Goal: Communication & Community: Answer question/provide support

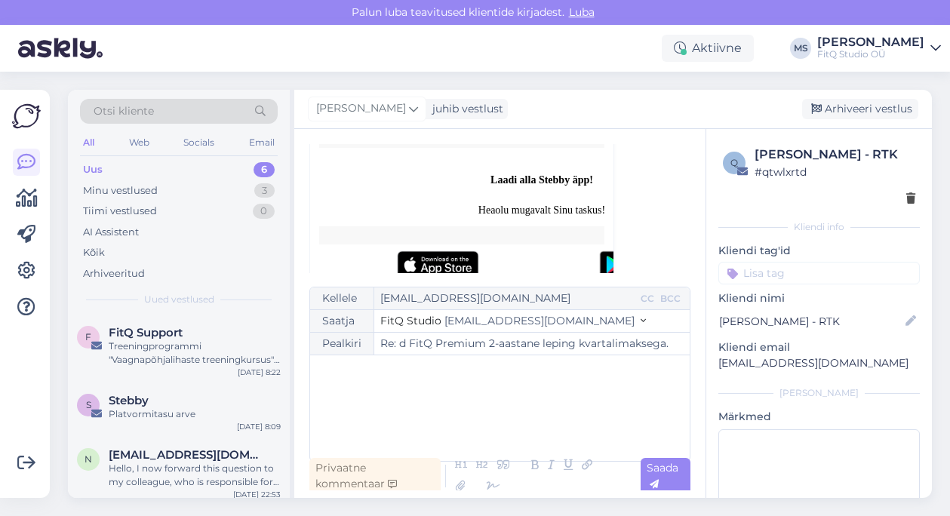
scroll to position [1468, 0]
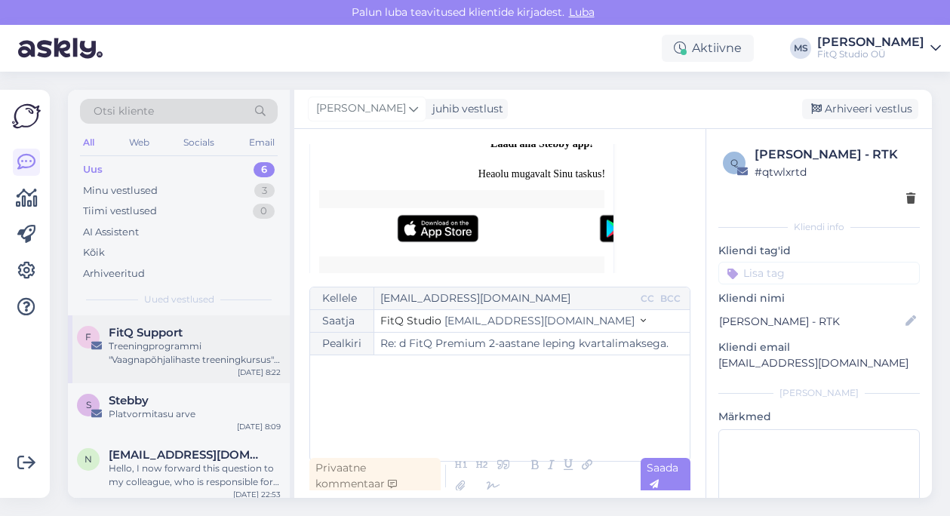
click at [148, 334] on span "FitQ Support" at bounding box center [146, 333] width 74 height 14
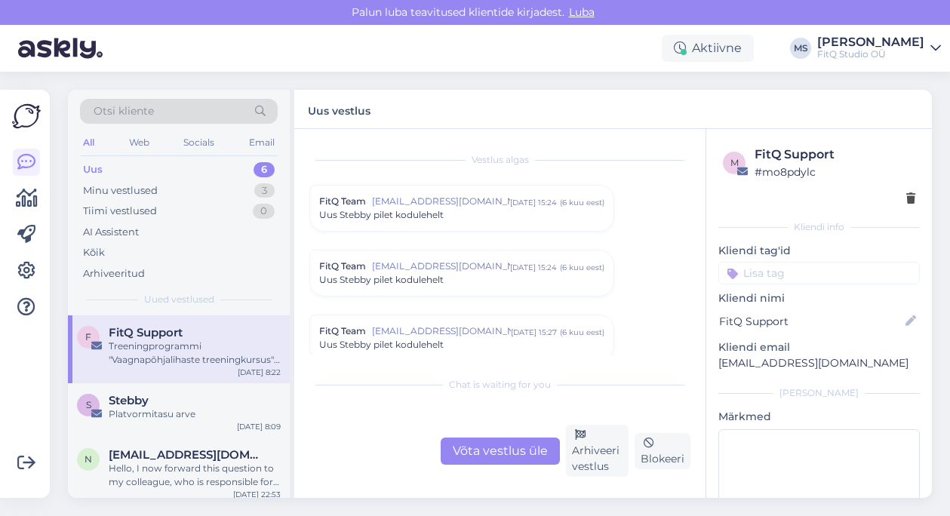
scroll to position [6494, 0]
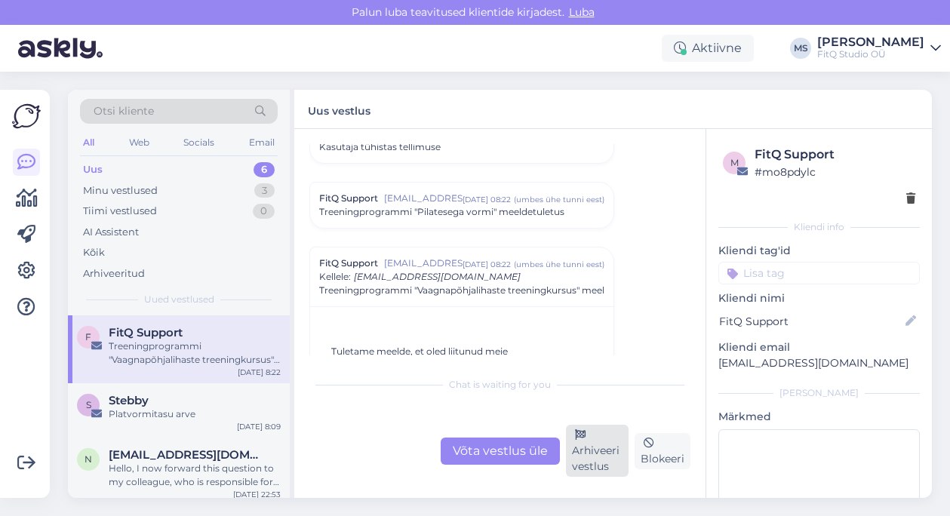
click at [592, 442] on div "Arhiveeri vestlus" at bounding box center [597, 451] width 63 height 52
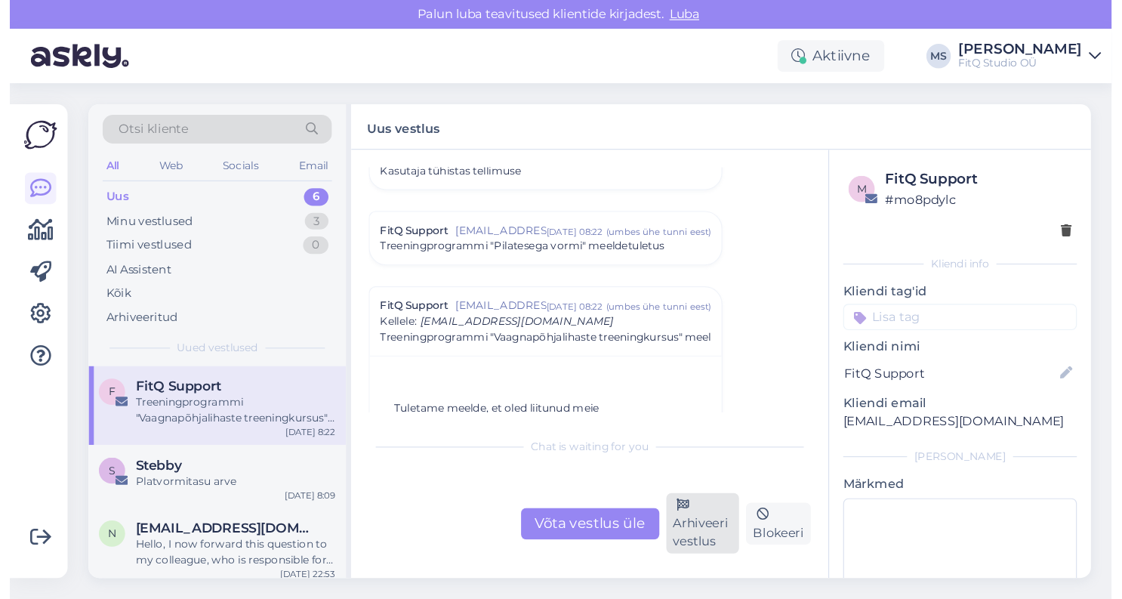
scroll to position [6597, 0]
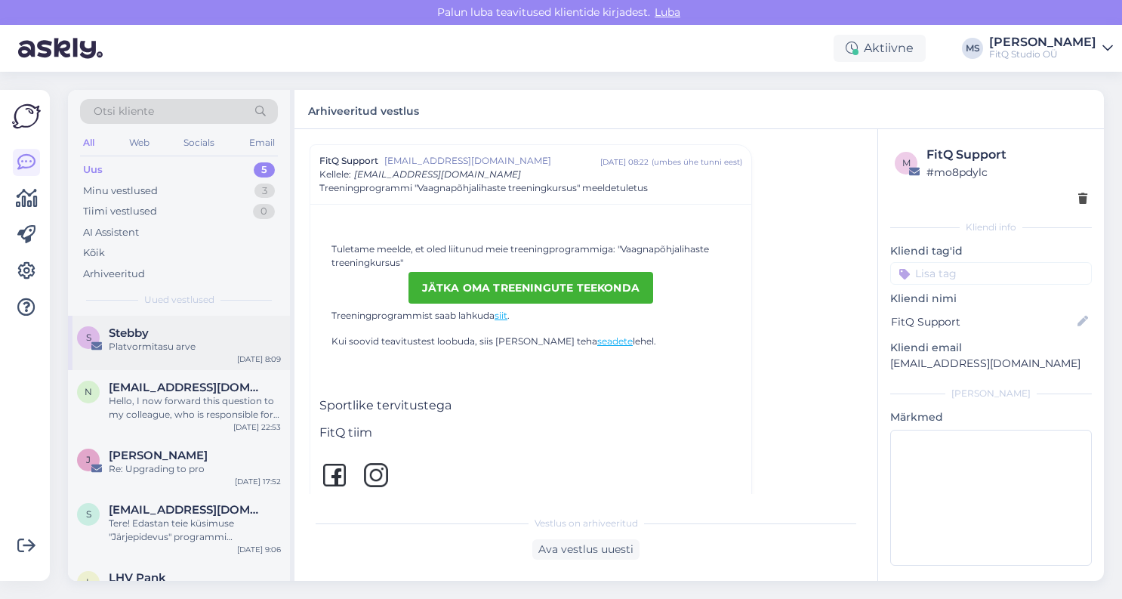
click at [159, 348] on div "Platvormitasu arve" at bounding box center [195, 347] width 172 height 14
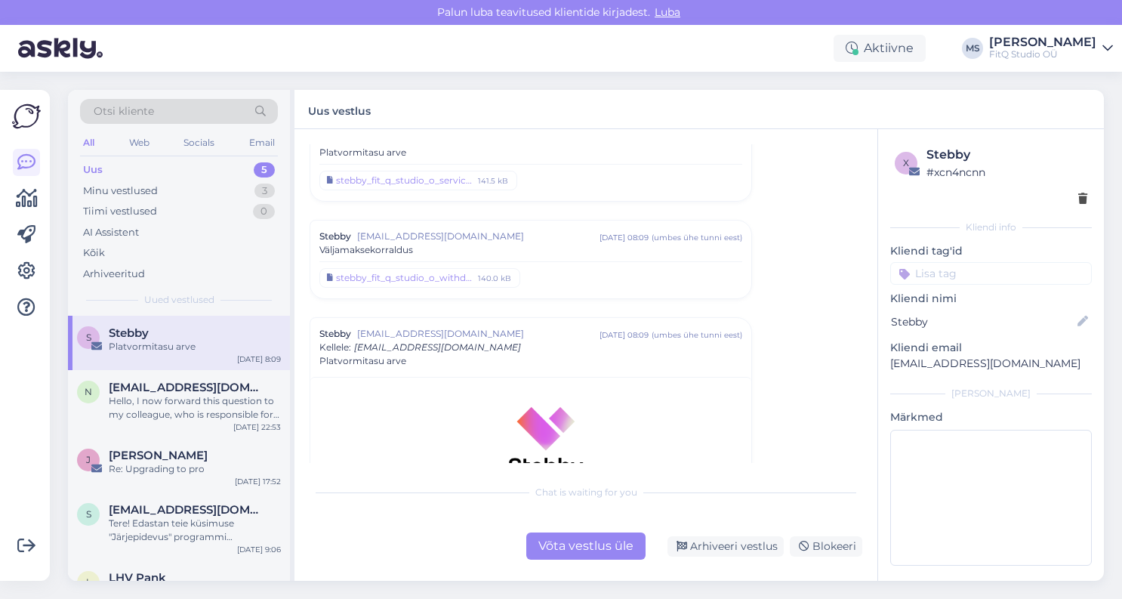
scroll to position [48, 0]
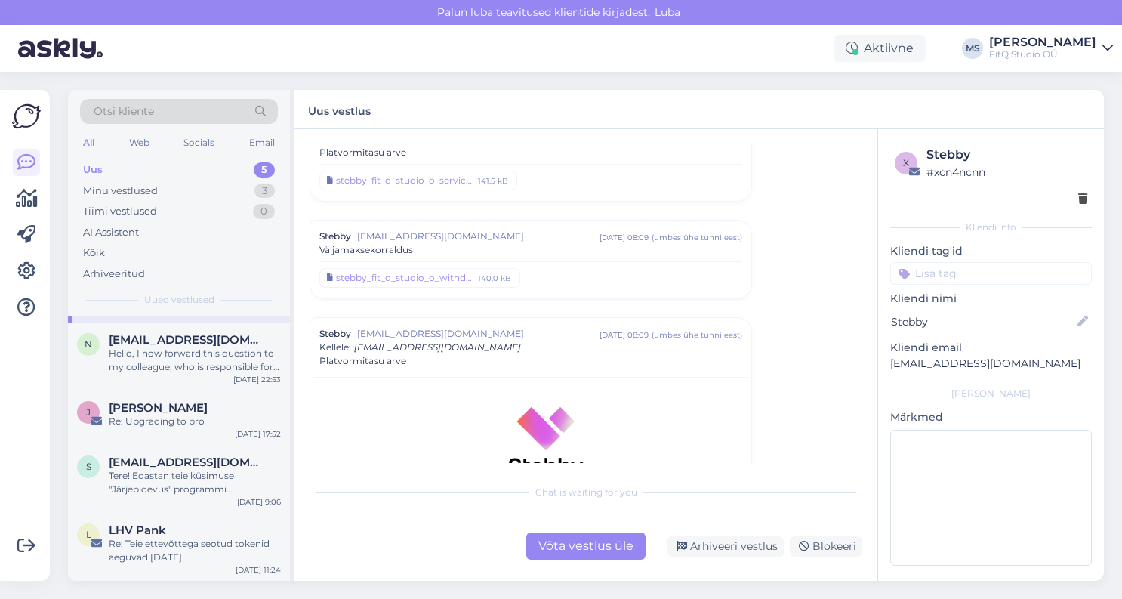
click at [147, 172] on div "Uus 5" at bounding box center [179, 169] width 198 height 21
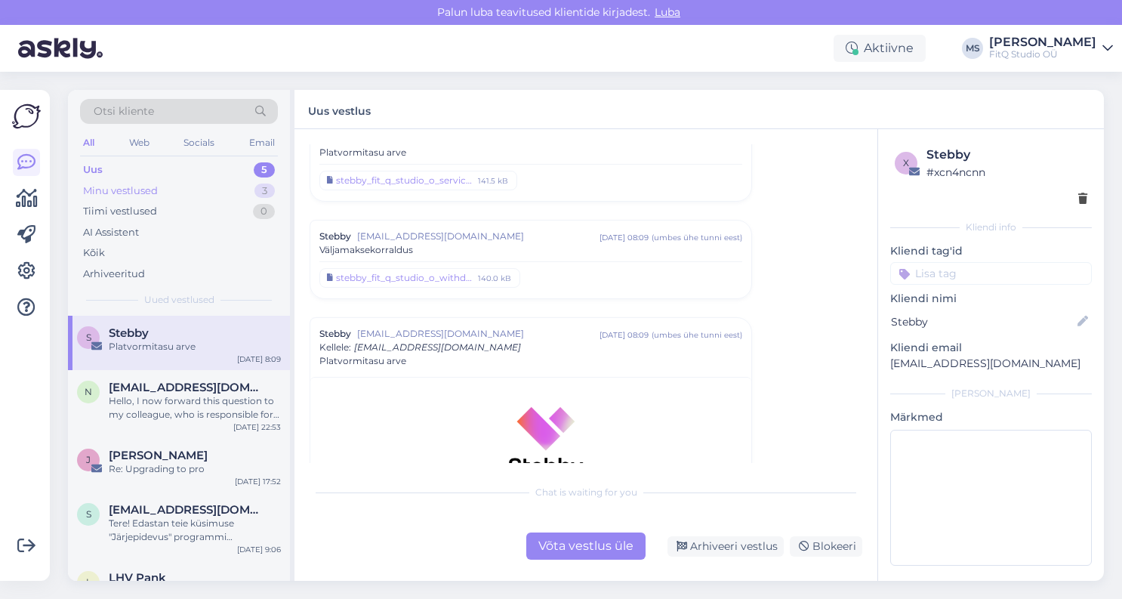
click at [140, 189] on div "Minu vestlused" at bounding box center [120, 190] width 75 height 15
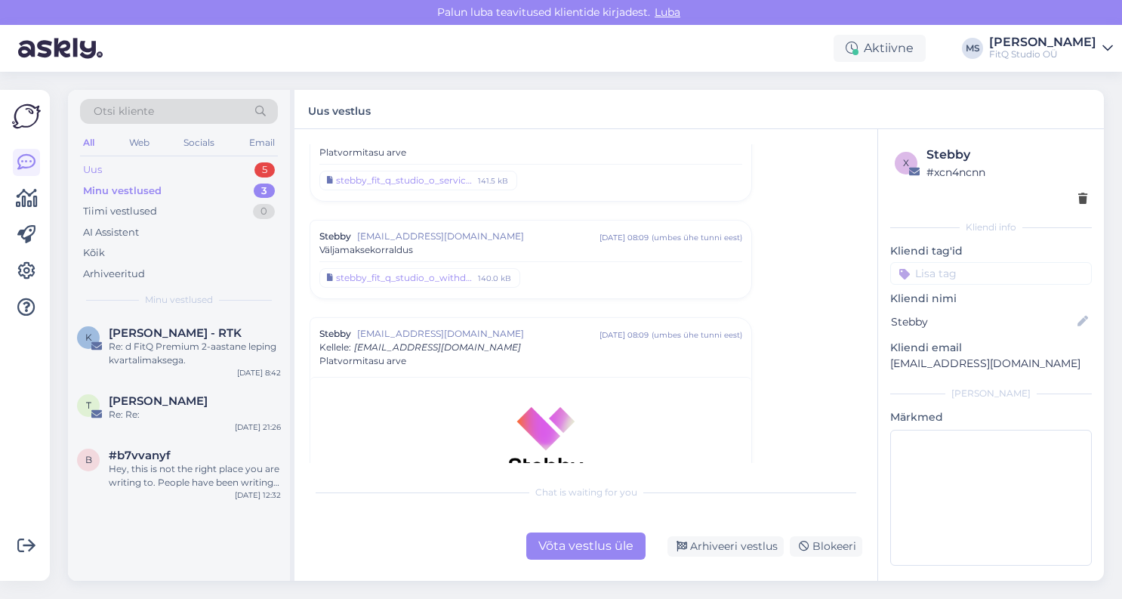
click at [134, 173] on div "Uus 5" at bounding box center [179, 169] width 198 height 21
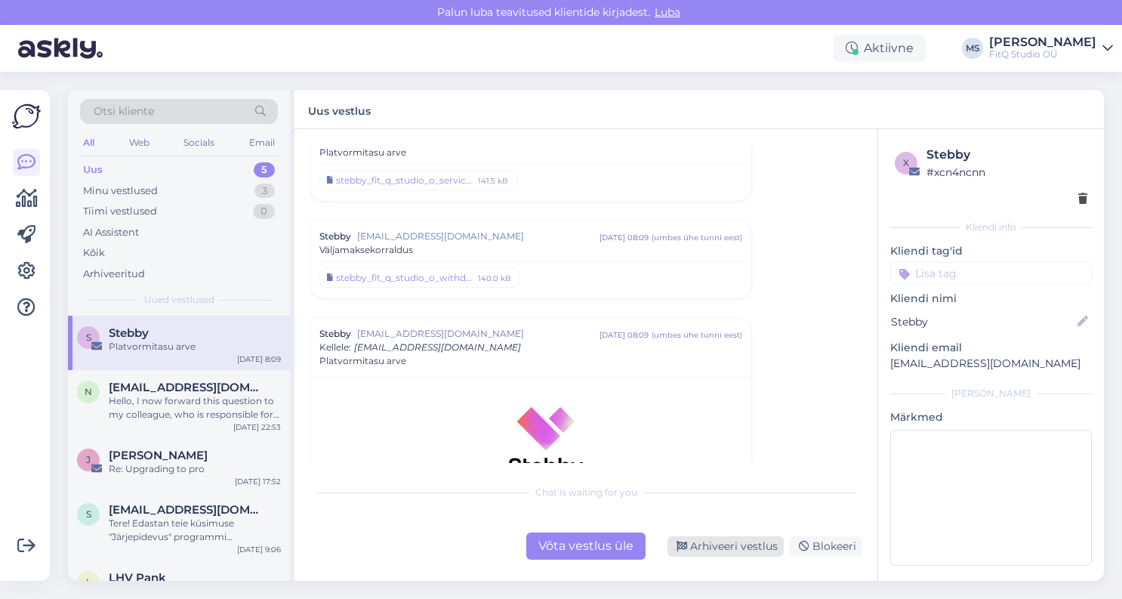
click at [727, 543] on div "Arhiveeri vestlus" at bounding box center [725, 546] width 116 height 20
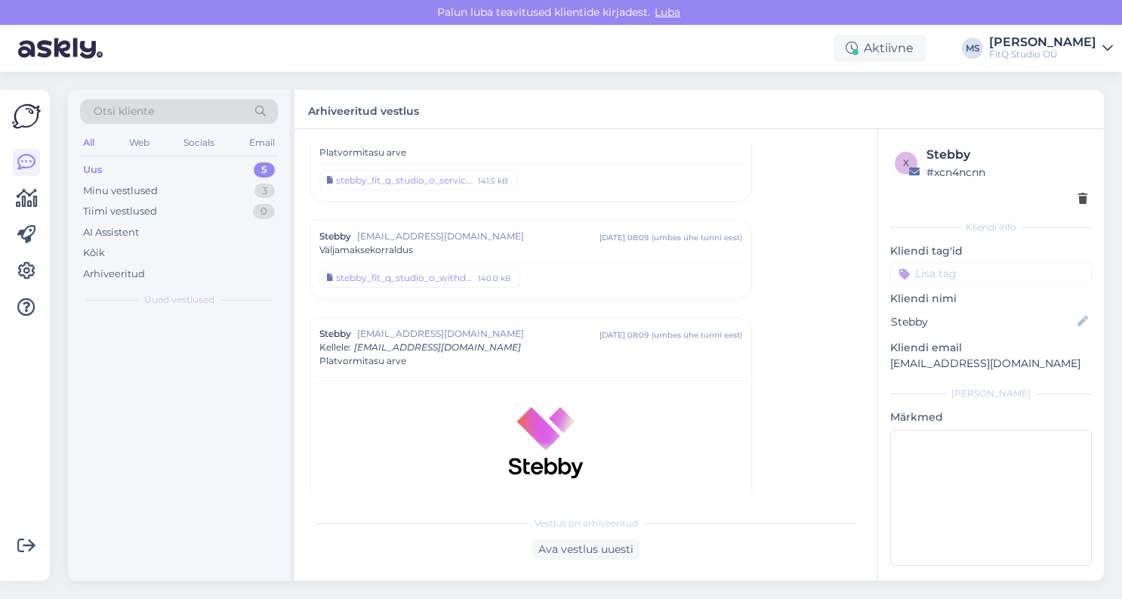
scroll to position [1371, 0]
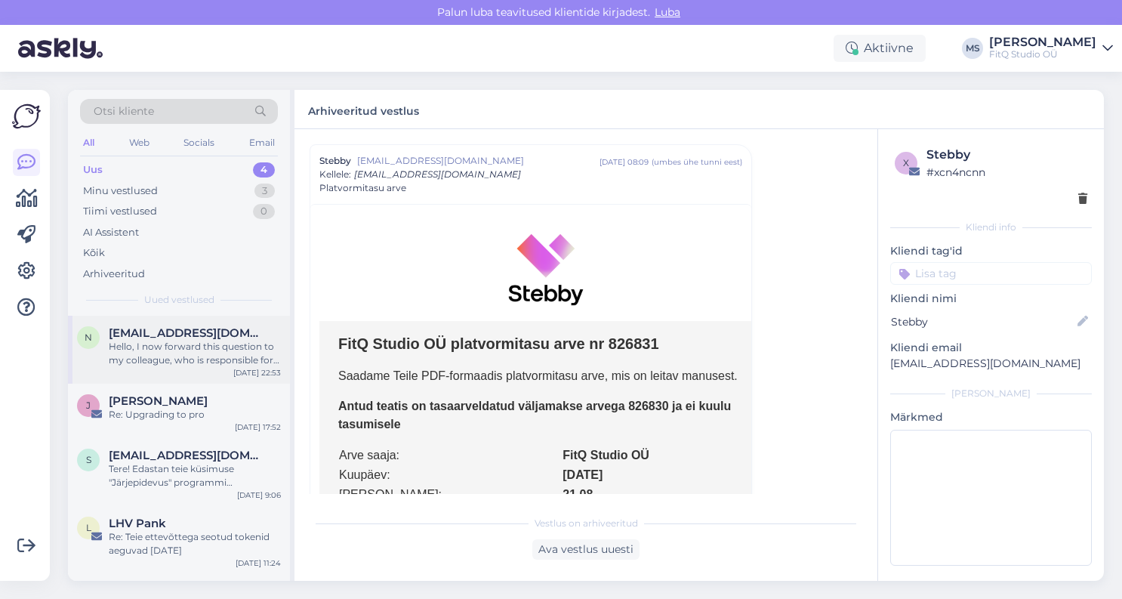
click at [168, 355] on div "Hello, I now forward this question to my colleague, who is responsible for this…" at bounding box center [195, 353] width 172 height 27
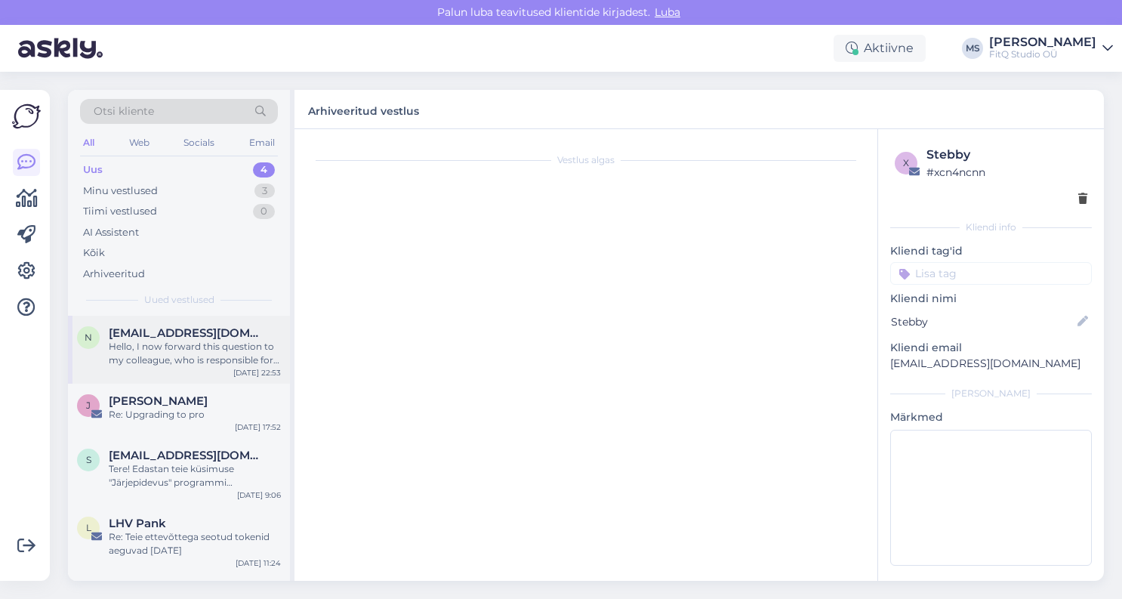
scroll to position [28, 0]
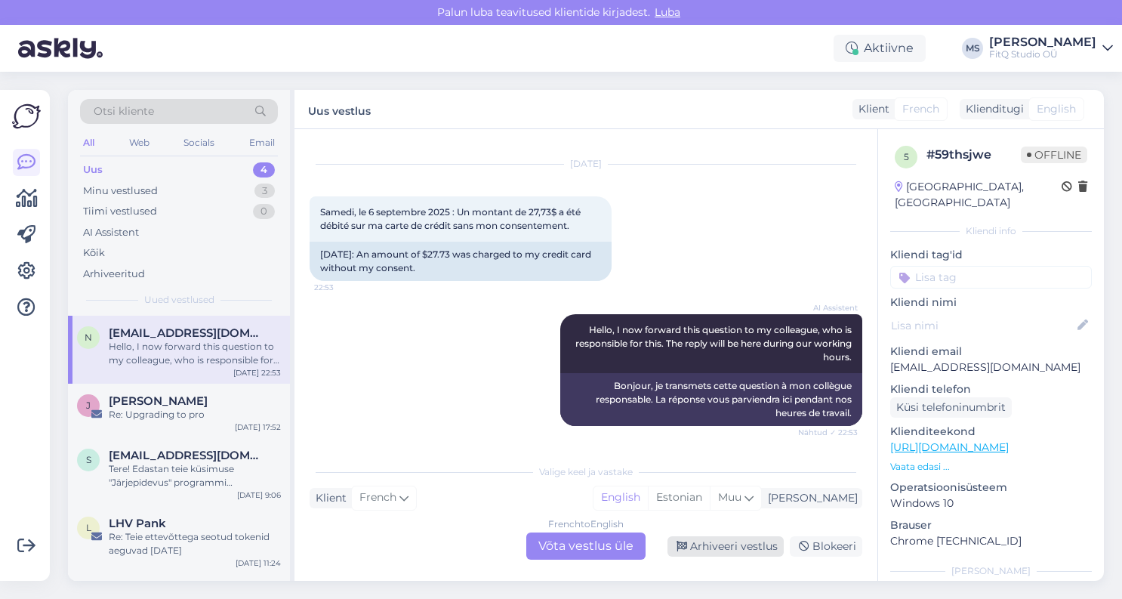
click at [736, 546] on div "Arhiveeri vestlus" at bounding box center [725, 546] width 116 height 20
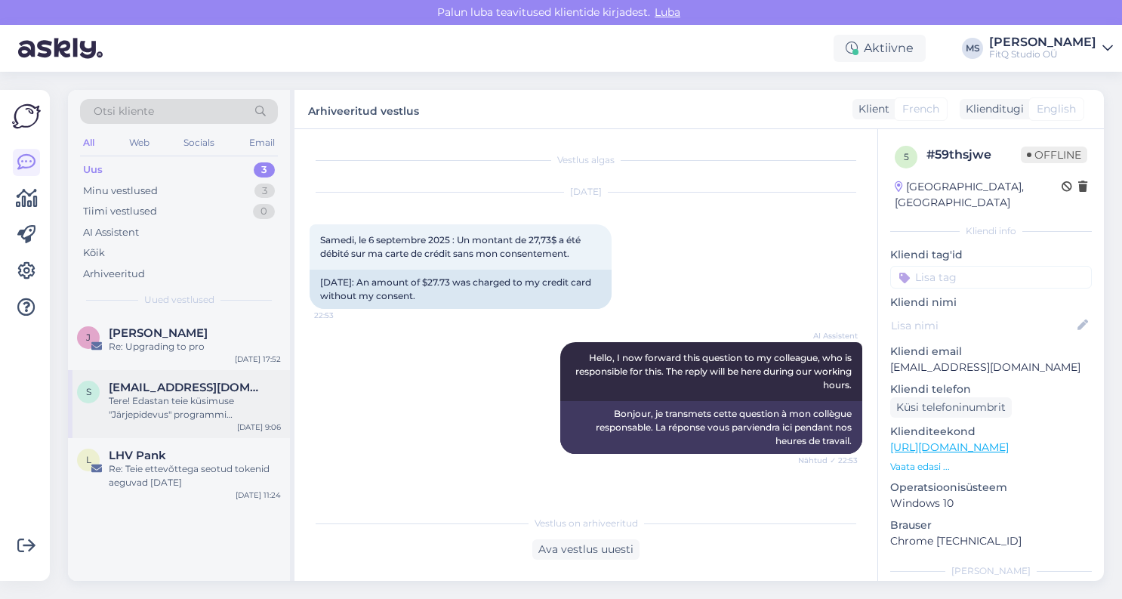
click at [242, 391] on span "[EMAIL_ADDRESS][DOMAIN_NAME]" at bounding box center [187, 387] width 157 height 14
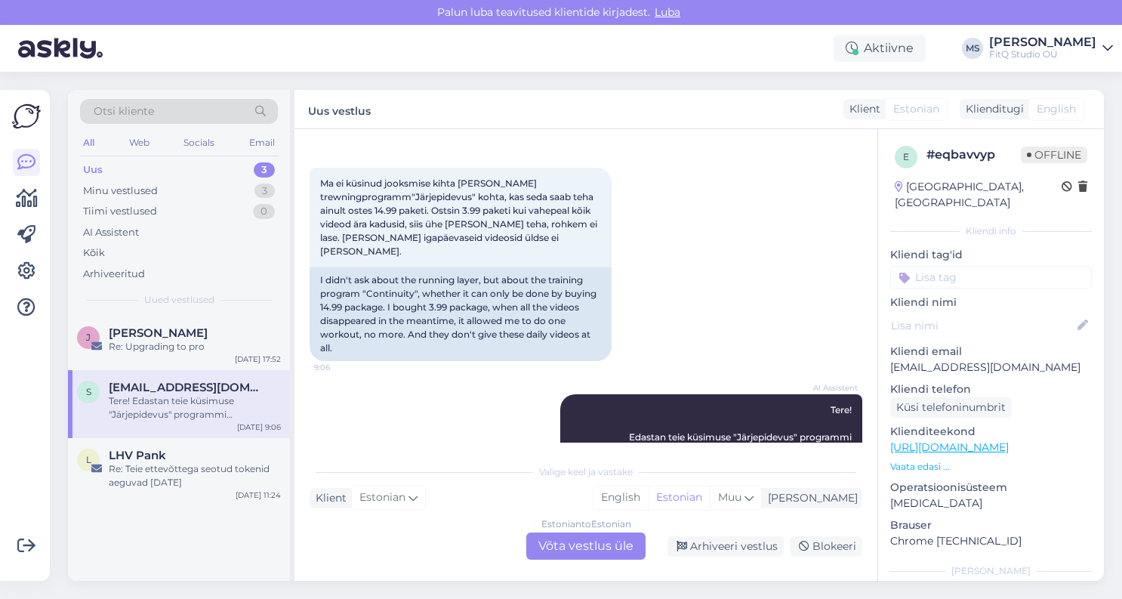
scroll to position [2187, 0]
click at [195, 459] on div "LHV Pank" at bounding box center [195, 455] width 172 height 14
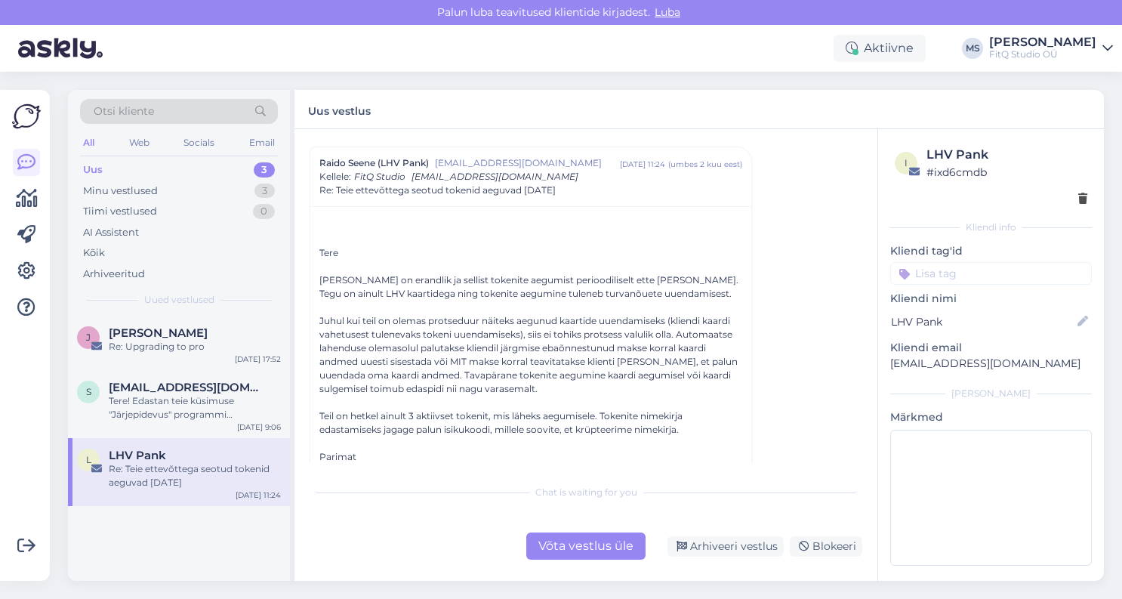
scroll to position [186, 0]
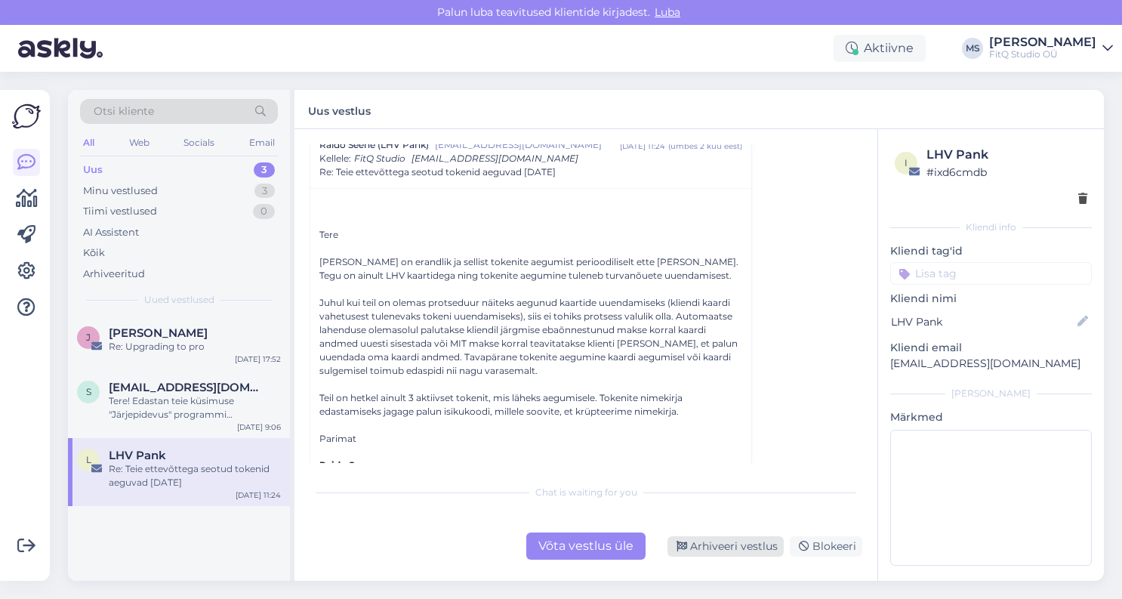
click at [717, 552] on div "Arhiveeri vestlus" at bounding box center [725, 546] width 116 height 20
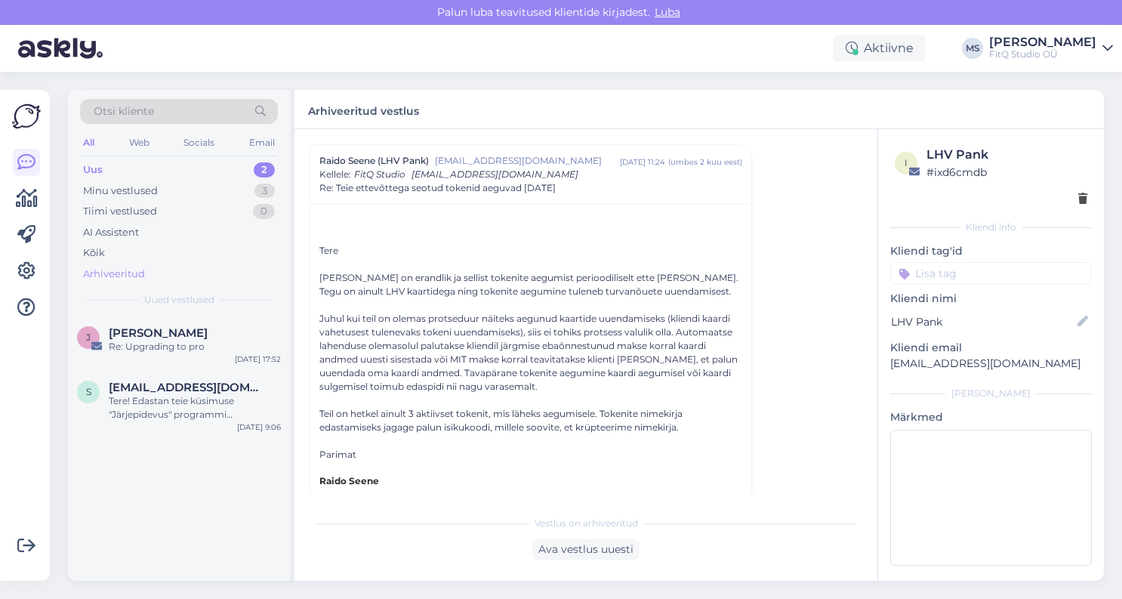
click at [128, 271] on div "Arhiveeritud" at bounding box center [114, 273] width 62 height 15
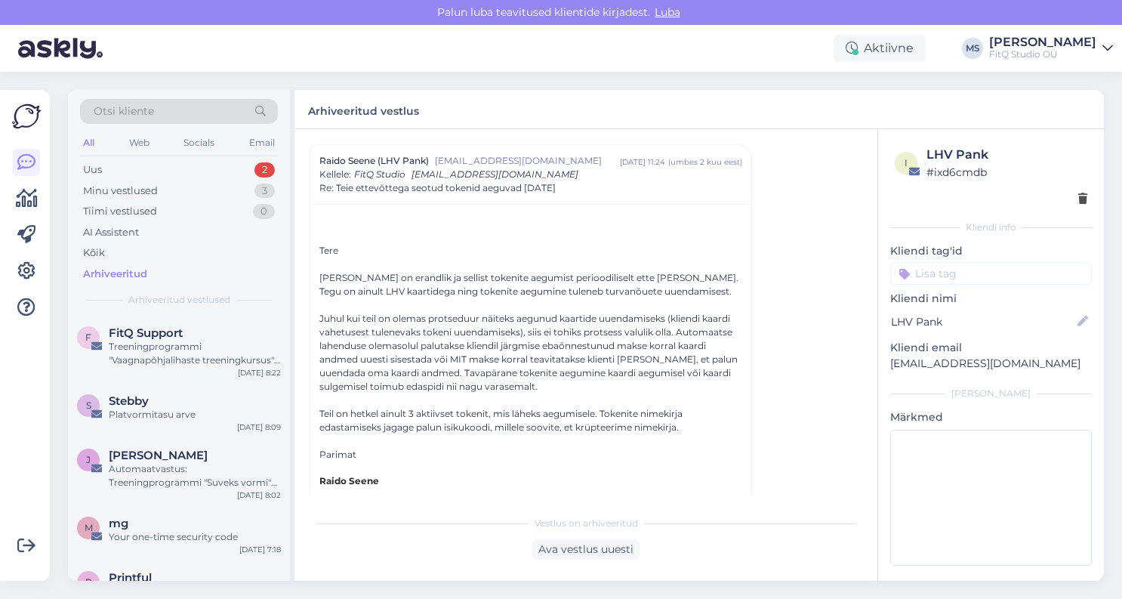
click at [134, 112] on span "Otsi kliente" at bounding box center [124, 111] width 60 height 16
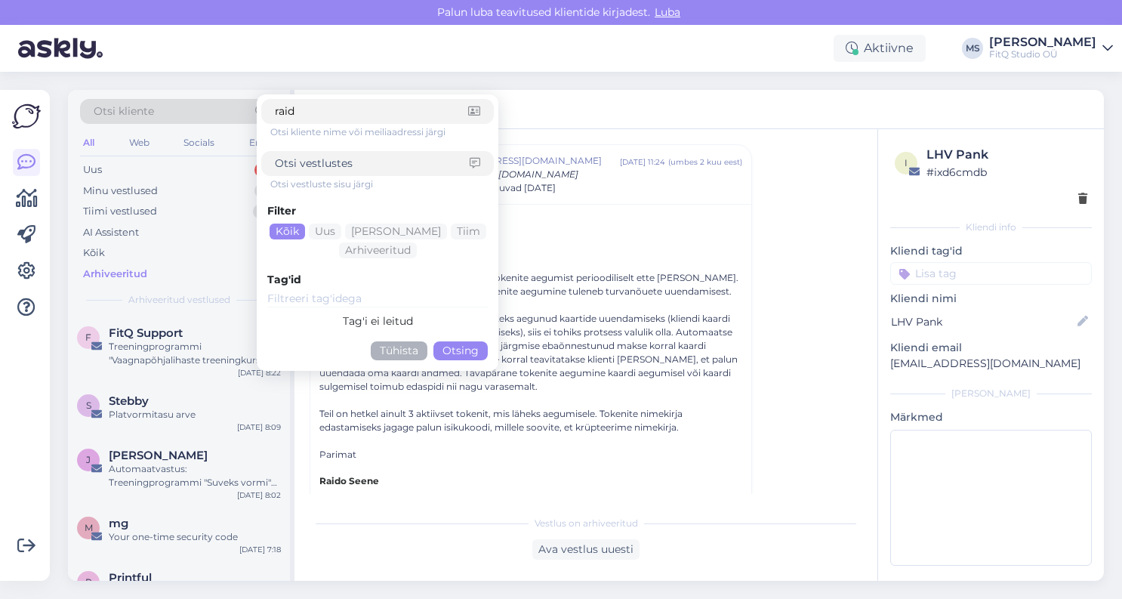
type input "raido"
click button "Otsing" at bounding box center [460, 350] width 54 height 19
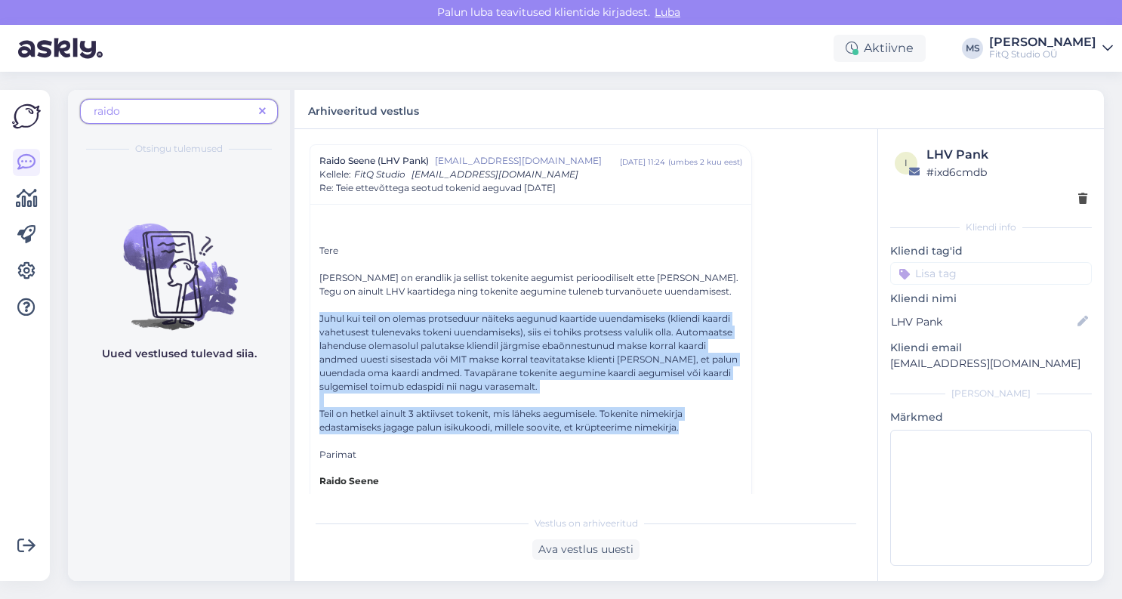
drag, startPoint x: 318, startPoint y: 318, endPoint x: 701, endPoint y: 429, distance: 399.2
click at [701, 429] on div "Tere Antud olukord on erandlik ja sellist tokenite aegumist perioodiliselt ette…" at bounding box center [530, 550] width 441 height 692
click at [537, 399] on div "Tere Antud olukord on erandlik ja sellist tokenite aegumist perioodiliselt ette…" at bounding box center [530, 408] width 423 height 328
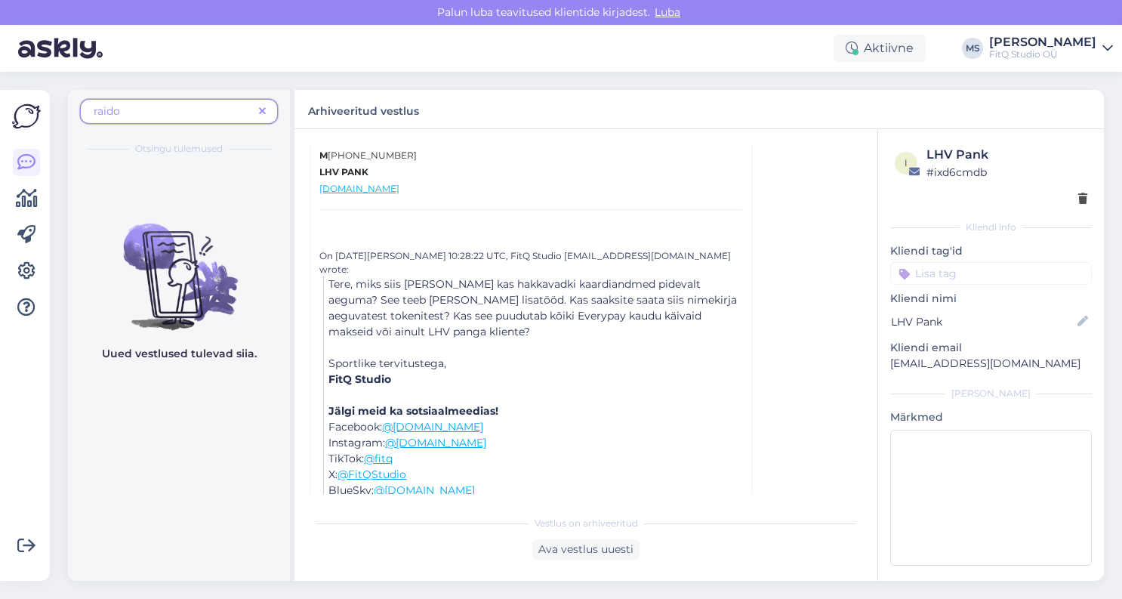
scroll to position [569, 0]
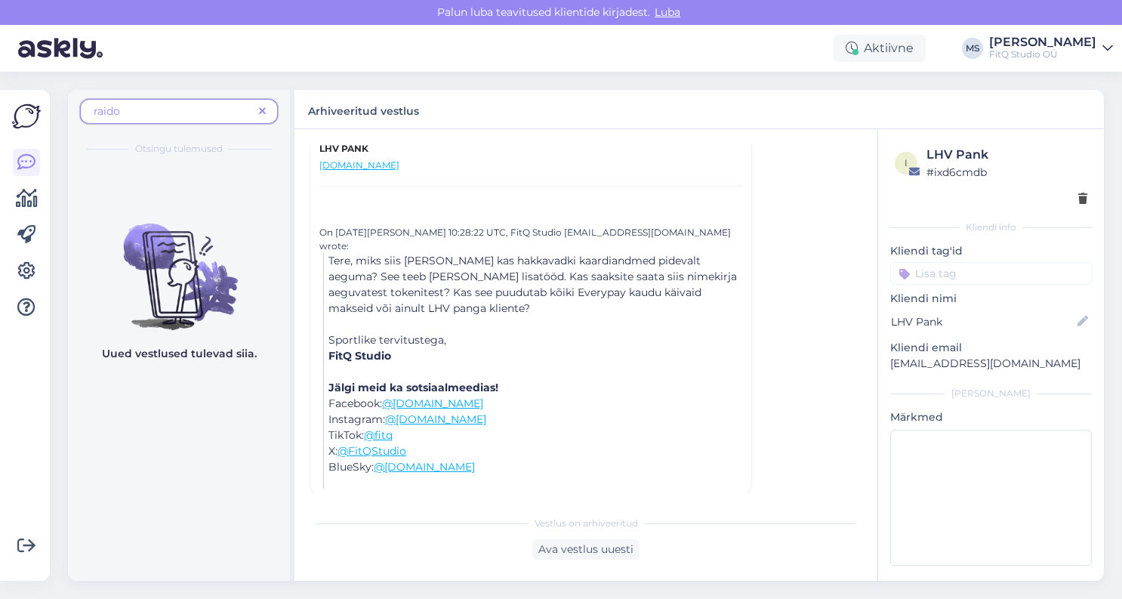
drag, startPoint x: 472, startPoint y: 284, endPoint x: 480, endPoint y: 285, distance: 8.4
click at [472, 284] on span "Tere, miks siis [PERSON_NAME] kas hakkavadki kaardiandmed pidevalt aeguma? See …" at bounding box center [532, 284] width 408 height 61
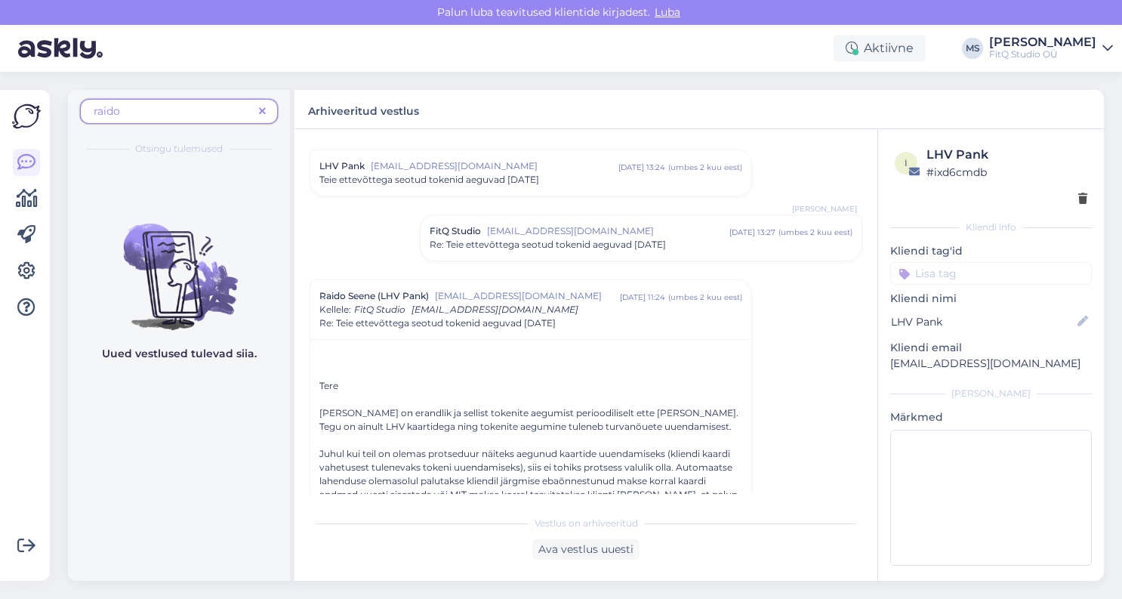
scroll to position [0, 0]
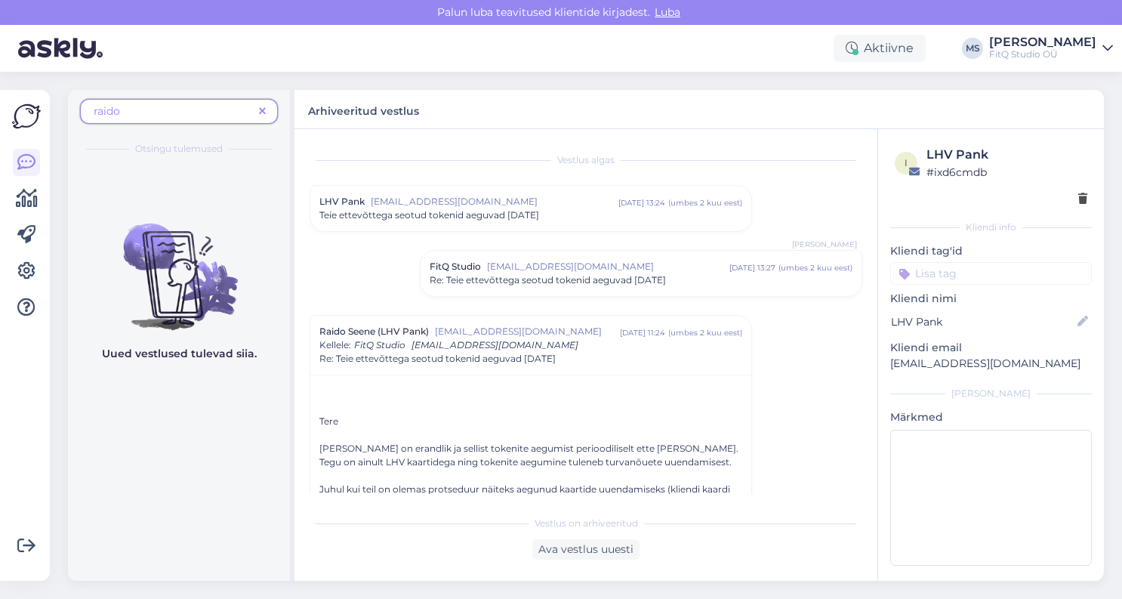
click at [28, 112] on img at bounding box center [26, 116] width 29 height 29
click at [23, 114] on img at bounding box center [26, 116] width 29 height 29
click at [47, 50] on img at bounding box center [60, 48] width 85 height 47
click at [51, 44] on img at bounding box center [60, 48] width 85 height 47
click at [51, 49] on img at bounding box center [60, 48] width 85 height 47
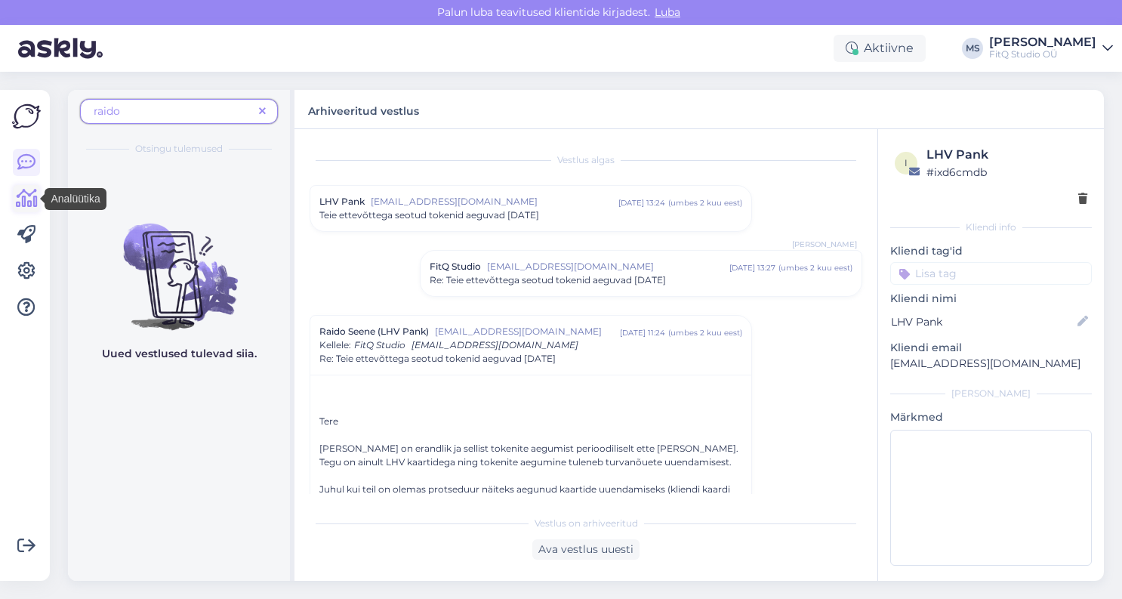
click at [23, 201] on icon at bounding box center [27, 198] width 22 height 18
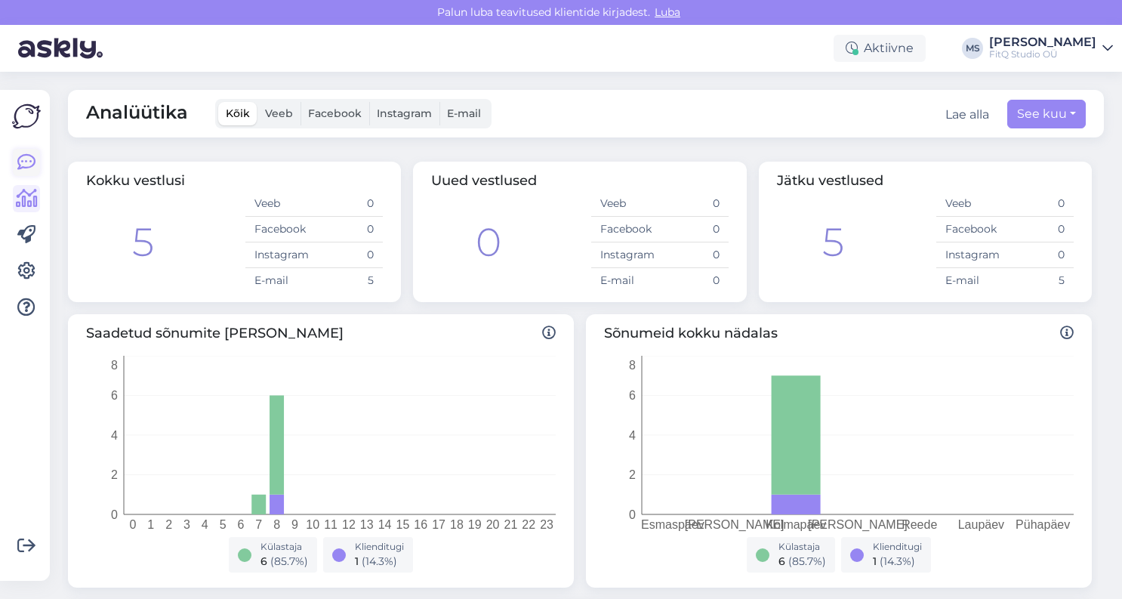
click at [26, 165] on icon at bounding box center [26, 162] width 18 height 18
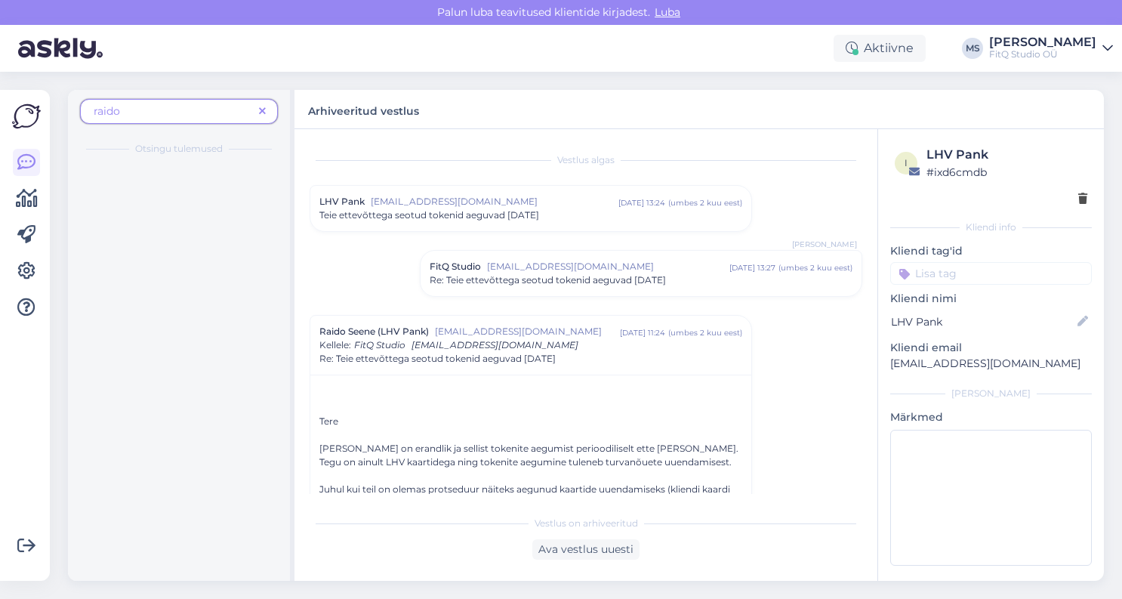
scroll to position [171, 0]
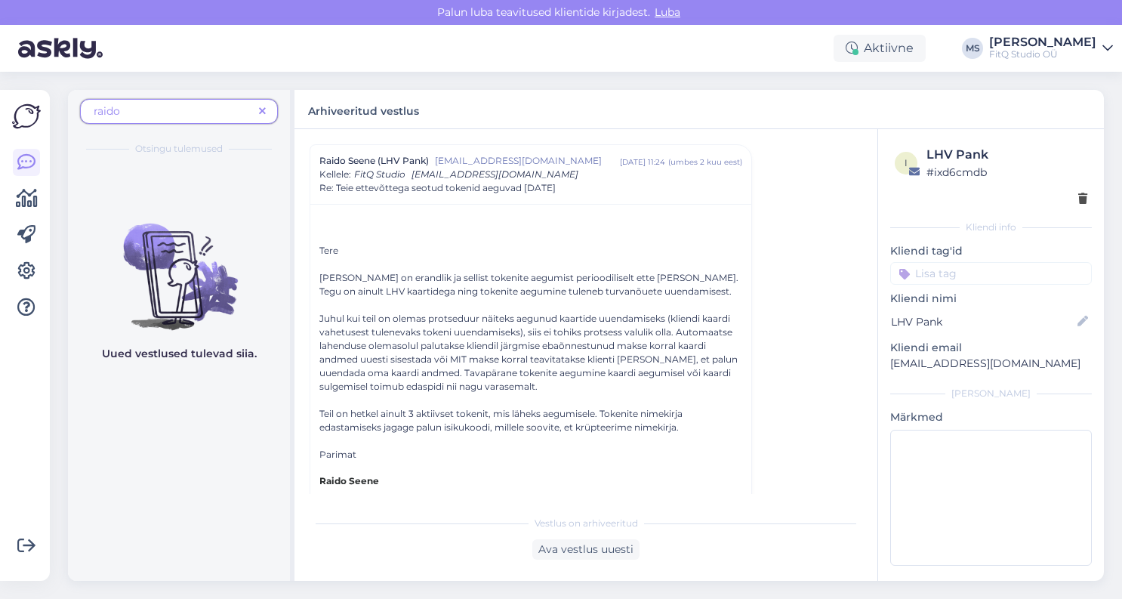
click at [261, 111] on icon at bounding box center [262, 111] width 7 height 11
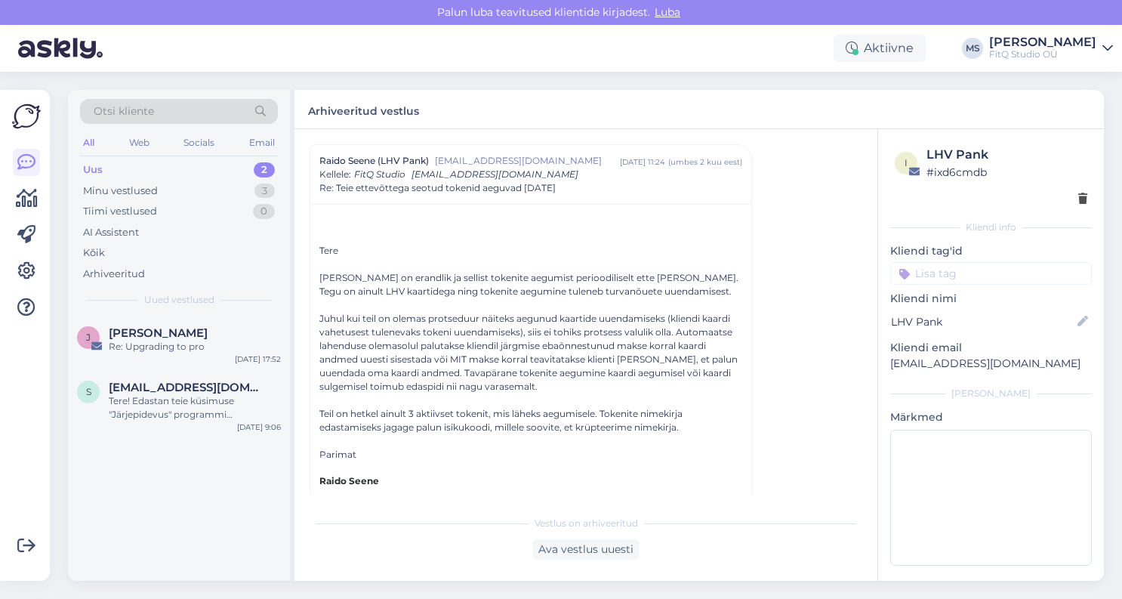
click at [96, 175] on div "Uus" at bounding box center [93, 169] width 20 height 15
click at [100, 186] on div "Minu vestlused" at bounding box center [120, 190] width 75 height 15
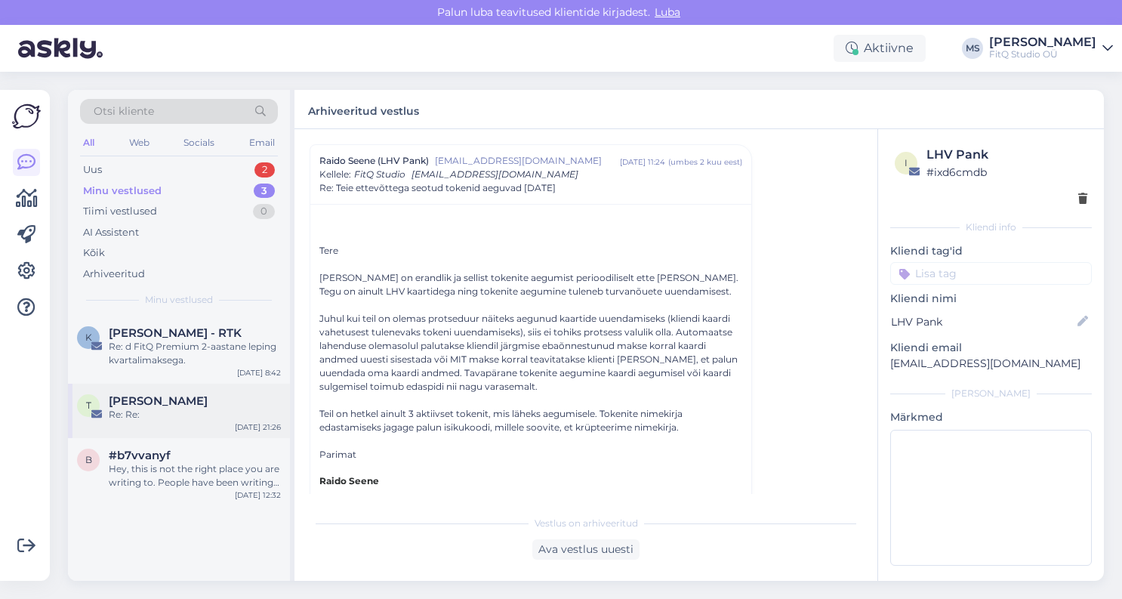
click at [167, 396] on span "[PERSON_NAME]" at bounding box center [158, 401] width 99 height 14
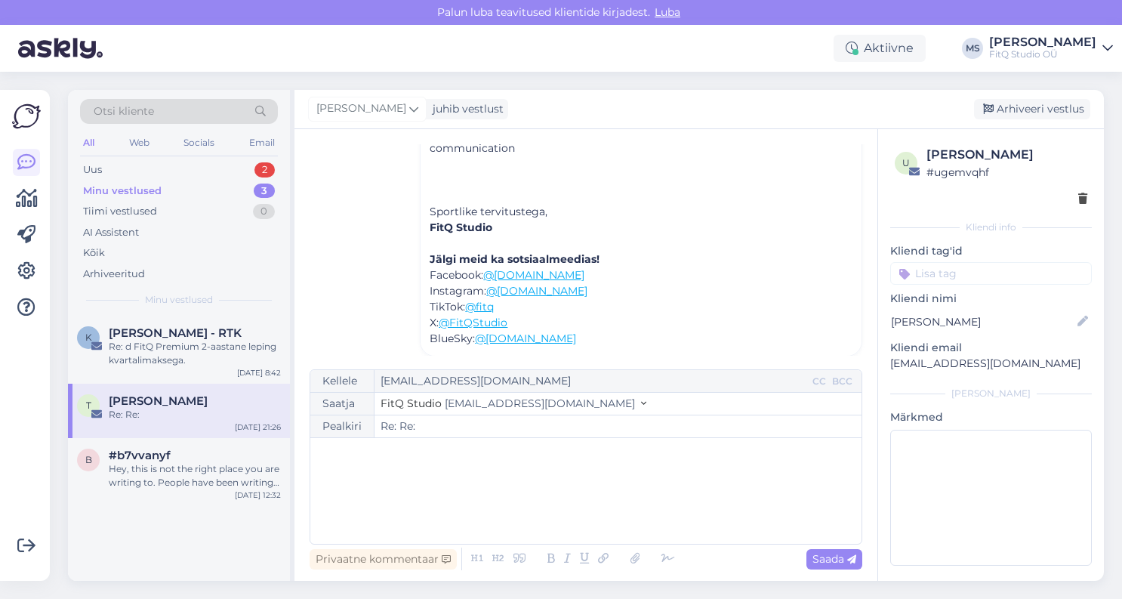
scroll to position [262, 0]
click at [1023, 109] on div "Arhiveeri vestlus" at bounding box center [1032, 109] width 116 height 20
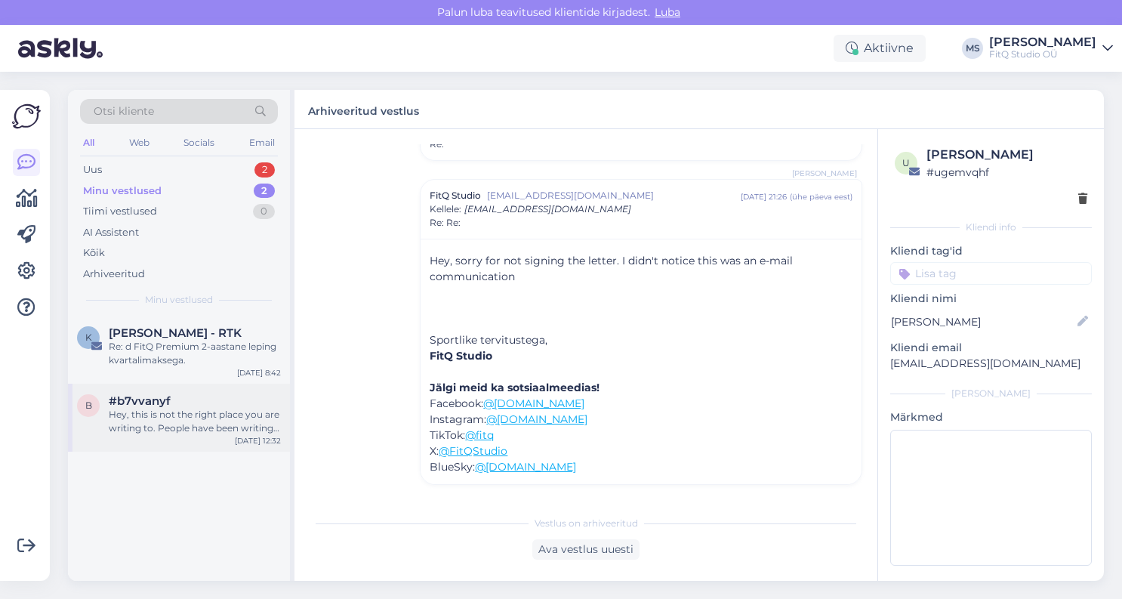
click at [153, 447] on div "b #b7vvanyf Hey, this is not the right place you are writing to. People have be…" at bounding box center [179, 417] width 222 height 68
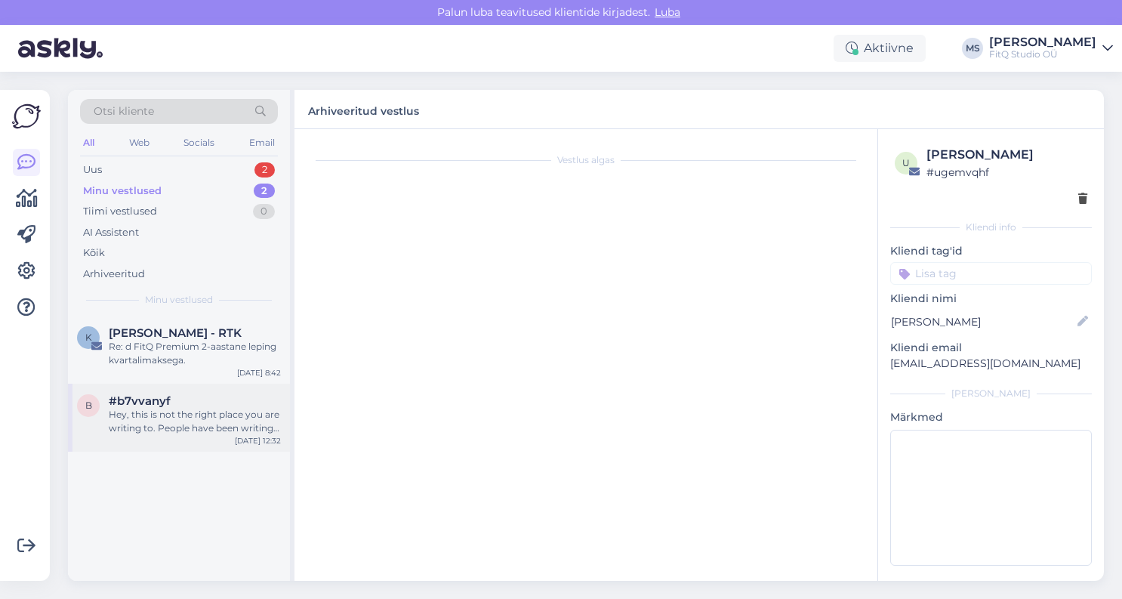
scroll to position [36, 0]
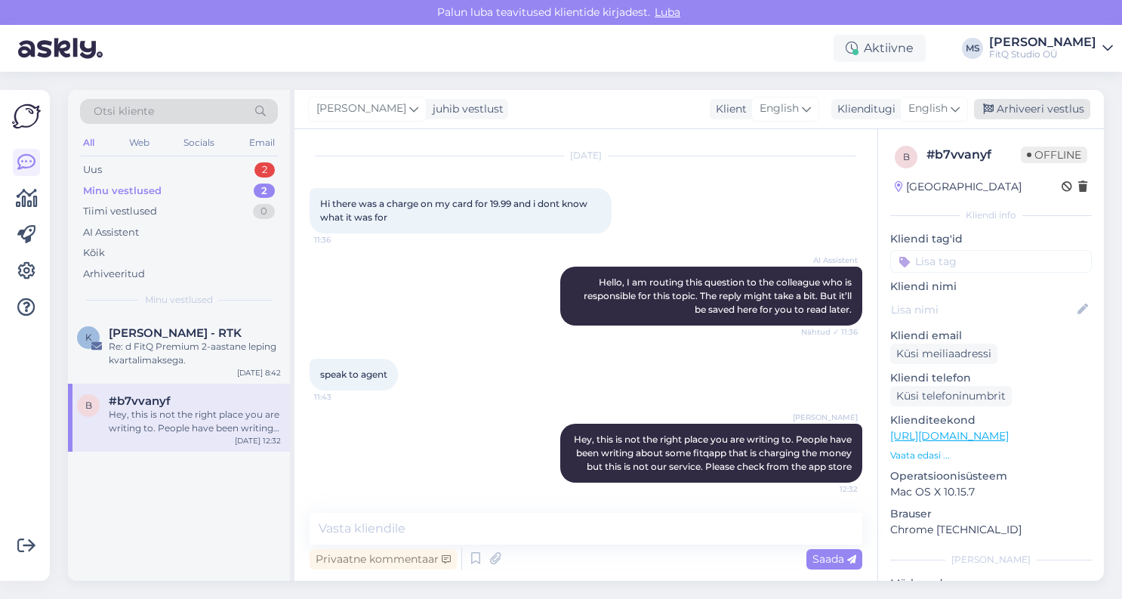
click at [1017, 115] on div "Arhiveeri vestlus" at bounding box center [1032, 109] width 116 height 20
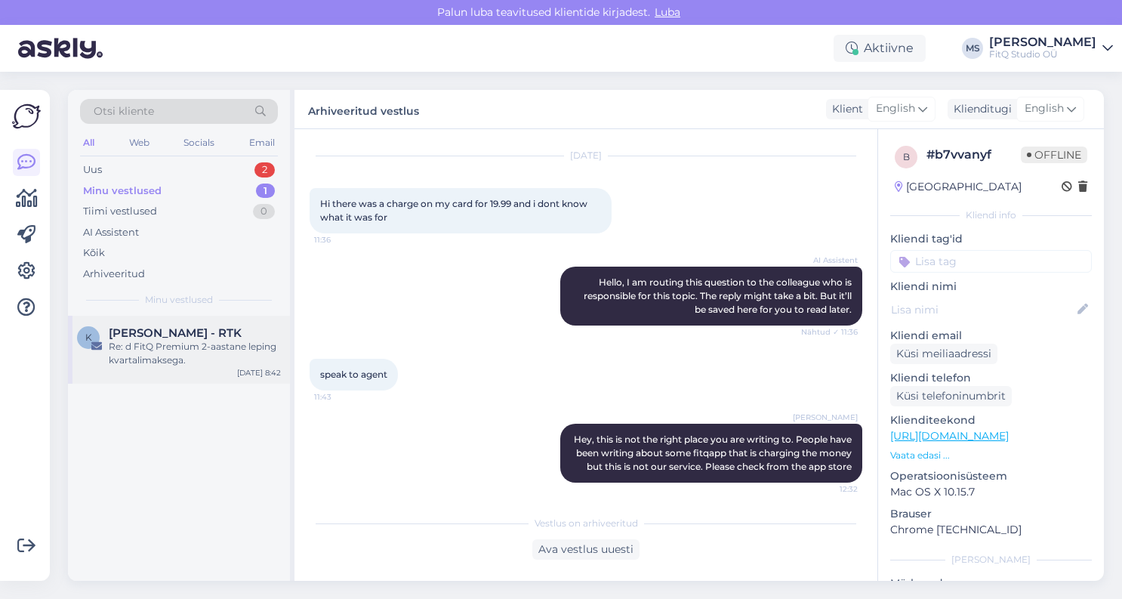
click at [152, 334] on span "[PERSON_NAME] - RTK" at bounding box center [175, 333] width 133 height 14
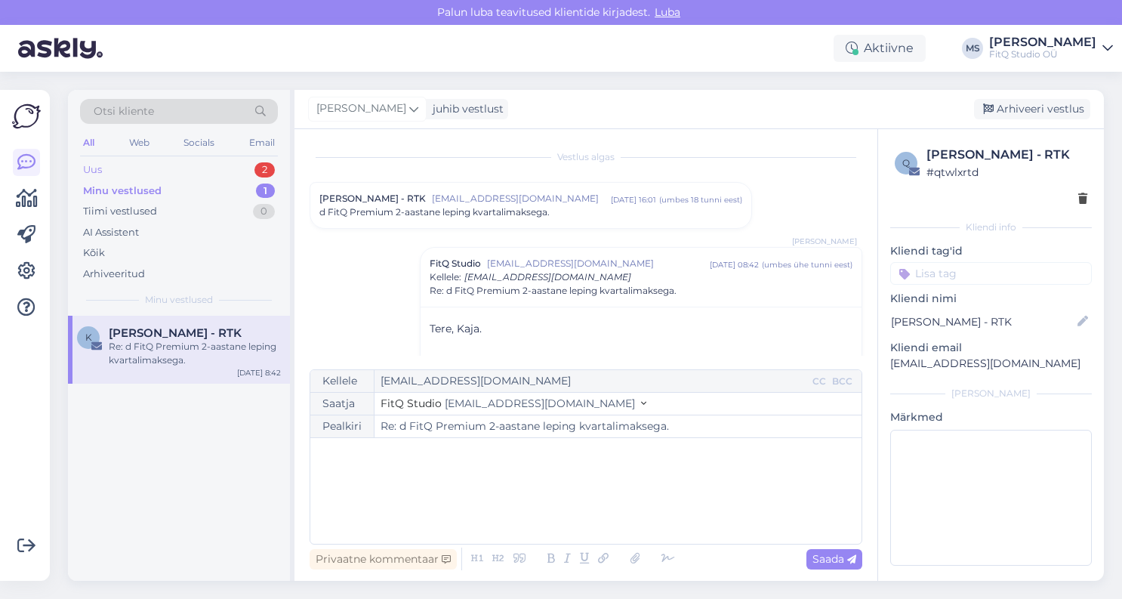
click at [137, 166] on div "Uus 2" at bounding box center [179, 169] width 198 height 21
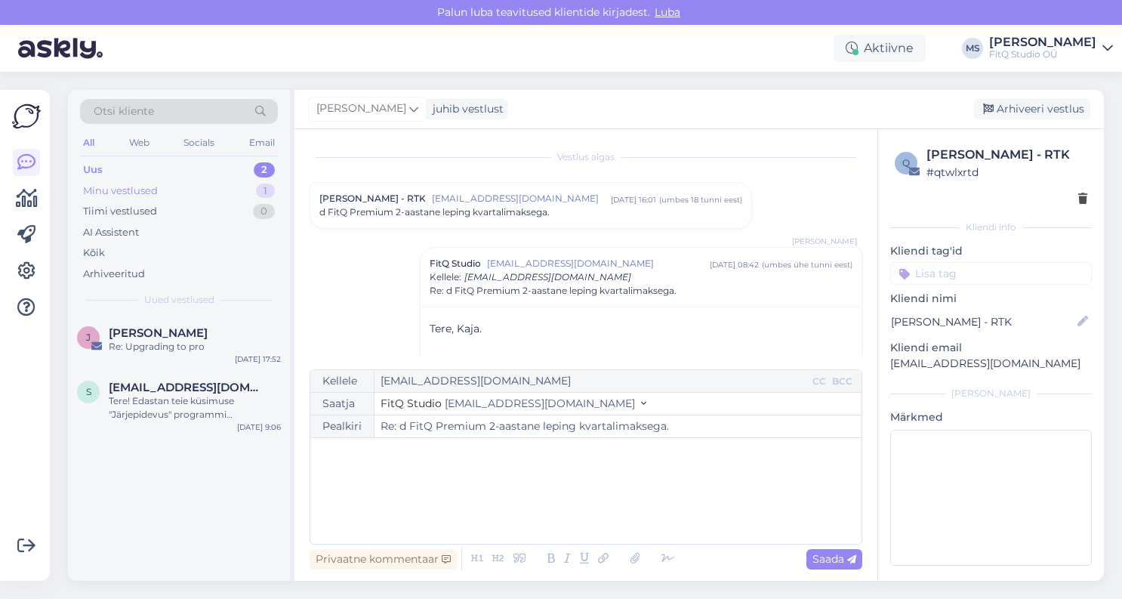
click at [125, 191] on div "Minu vestlused" at bounding box center [120, 190] width 75 height 15
